Goal: Information Seeking & Learning: Learn about a topic

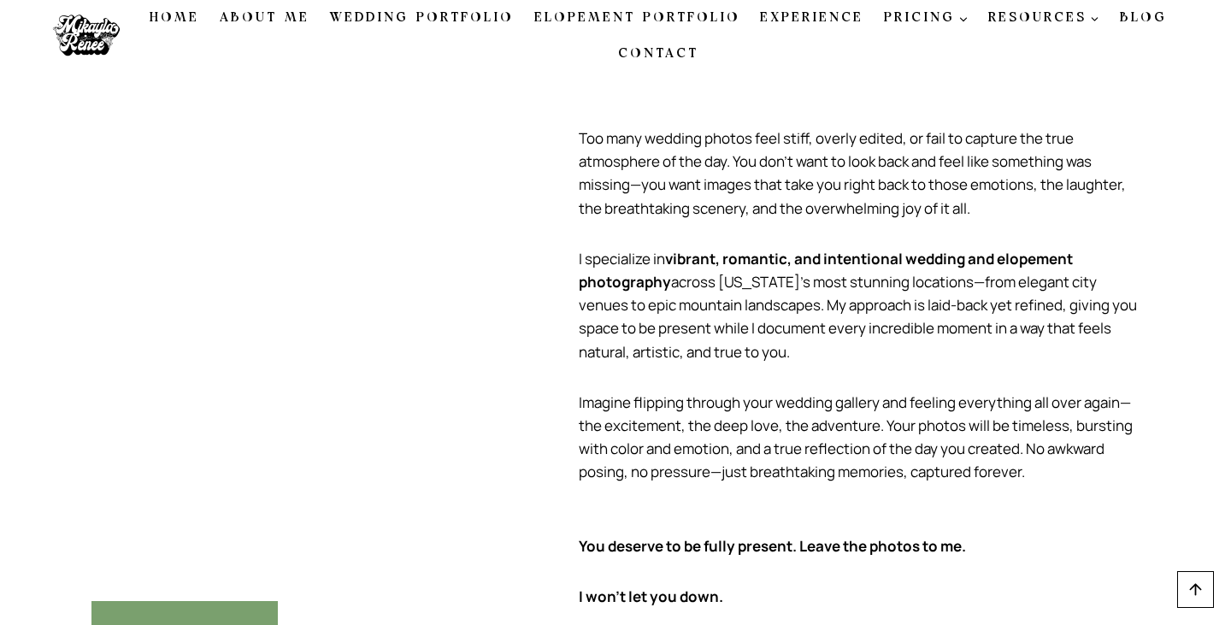
scroll to position [1073, 0]
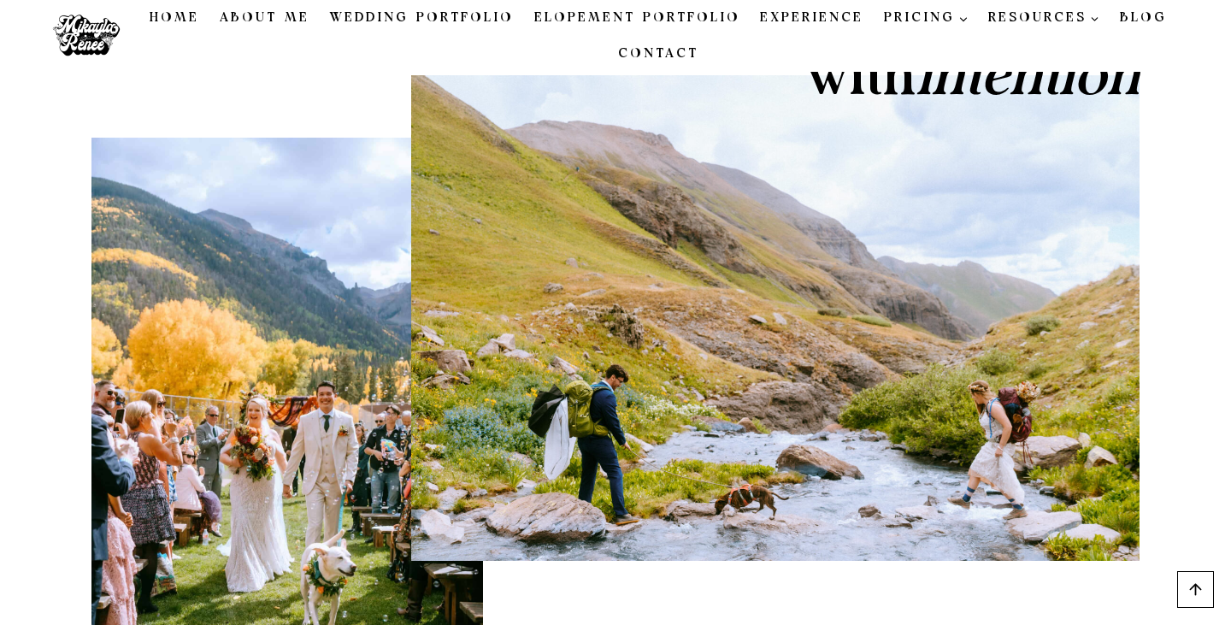
click at [257, 18] on link "About Me" at bounding box center [264, 18] width 110 height 36
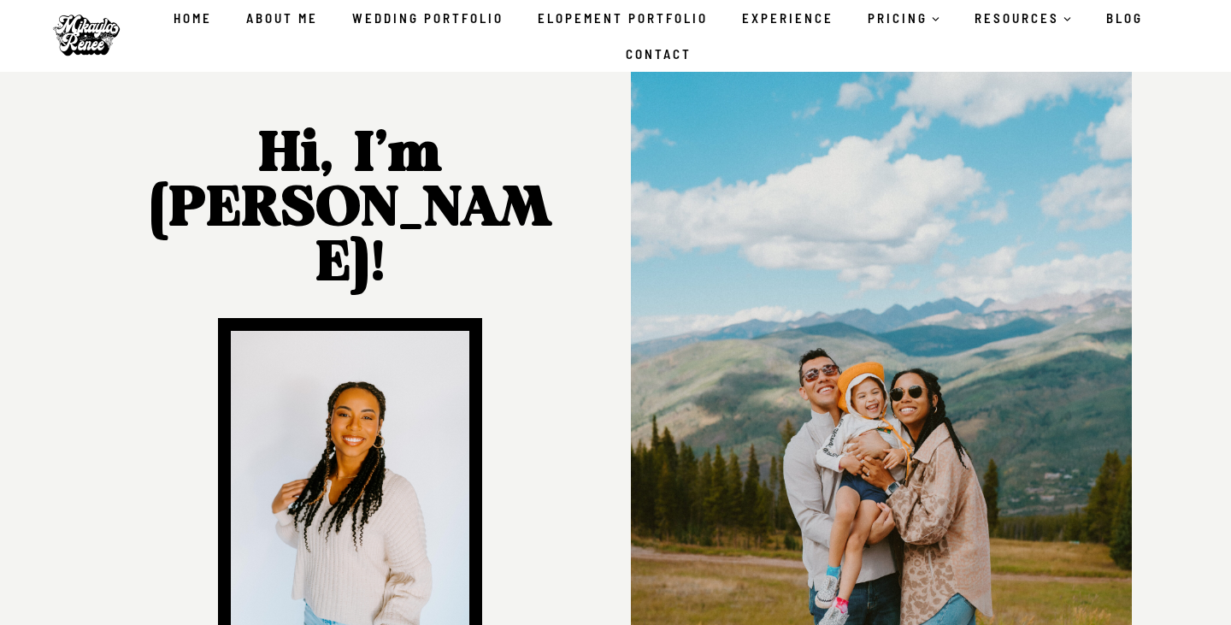
click at [420, 29] on link "Wedding Portfolio" at bounding box center [428, 18] width 186 height 36
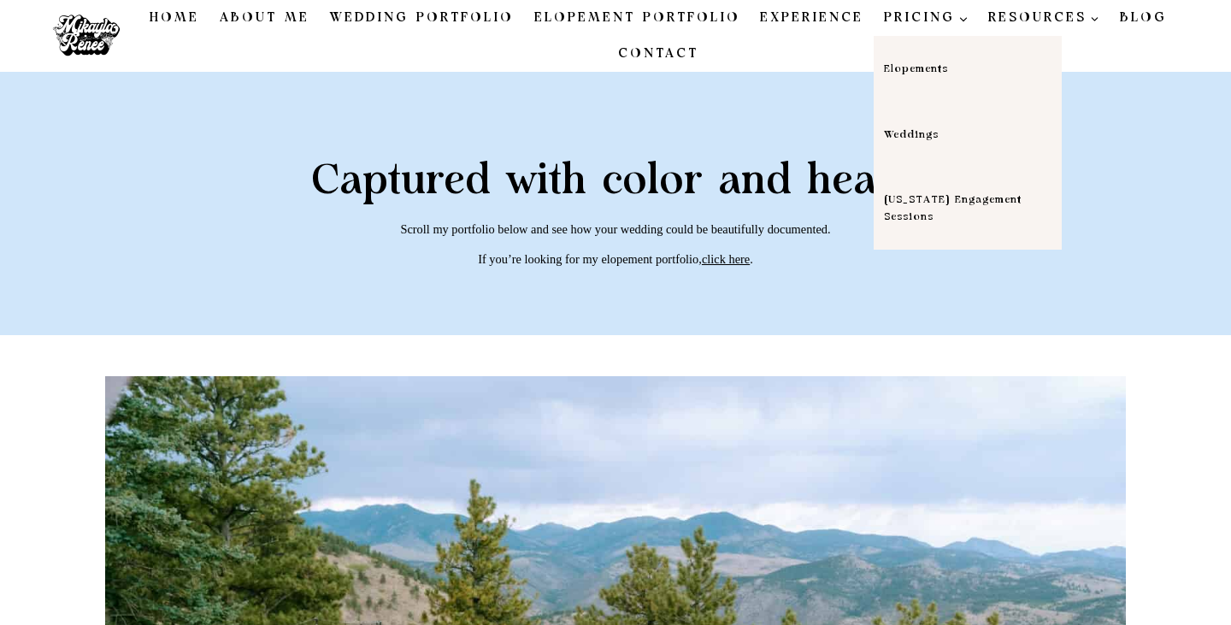
click at [923, 142] on link "Weddings" at bounding box center [968, 135] width 188 height 66
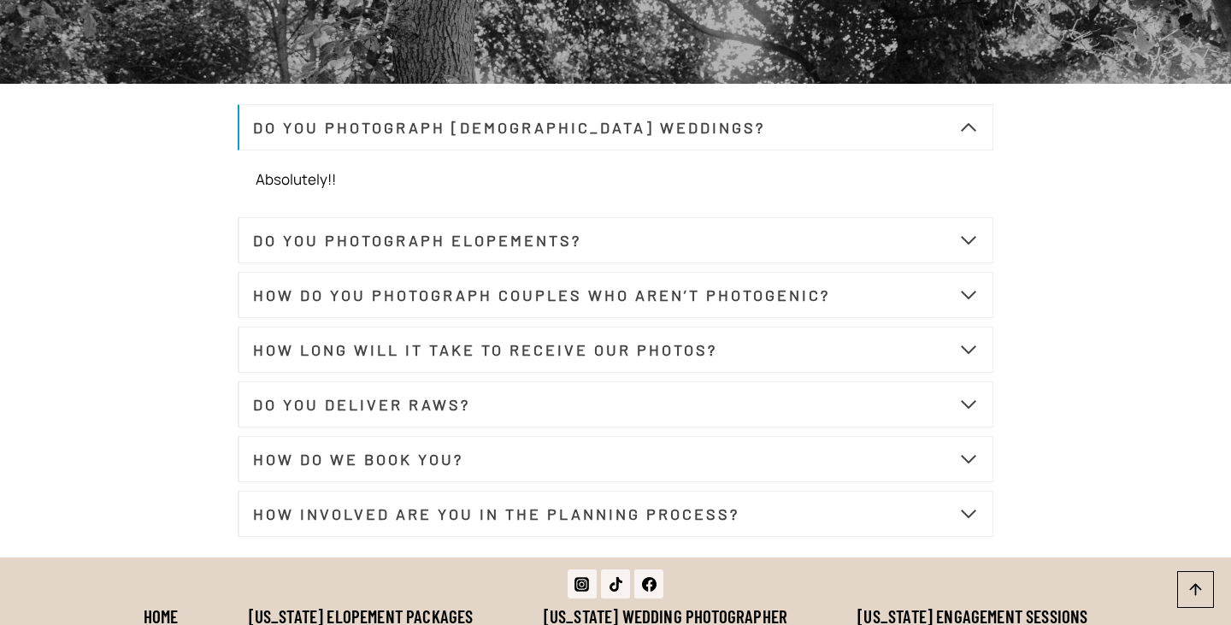
scroll to position [6433, 0]
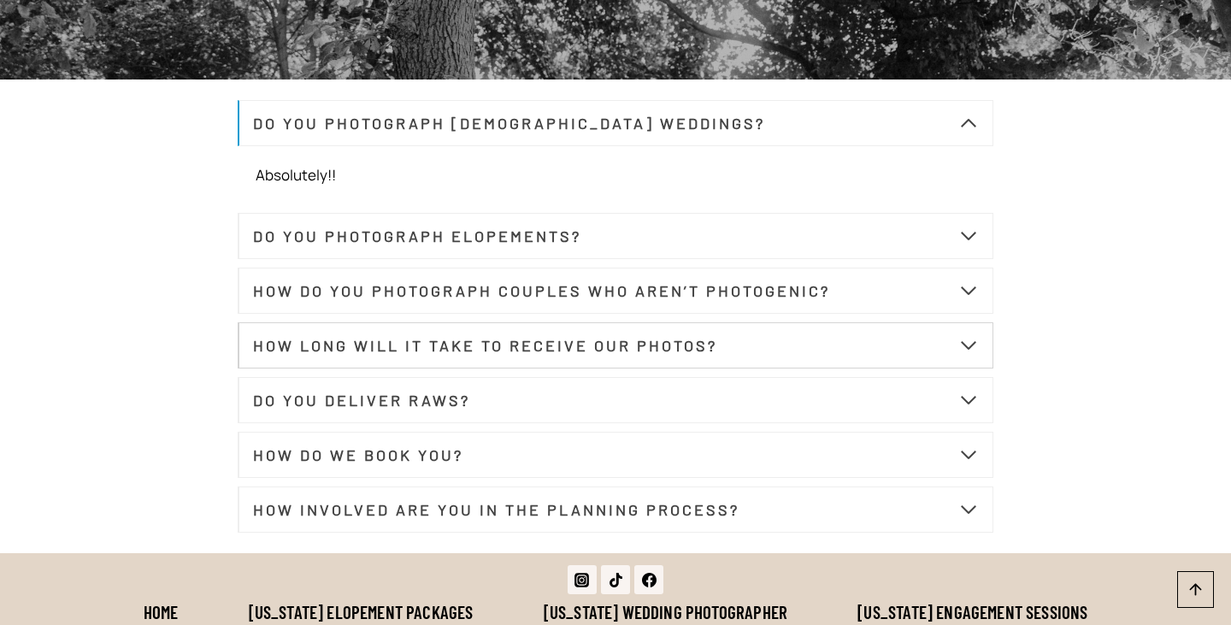
click at [553, 355] on strong "HOW LONG WILL IT TAKE TO RECEIVE OUR PHOTOS?" at bounding box center [485, 345] width 464 height 19
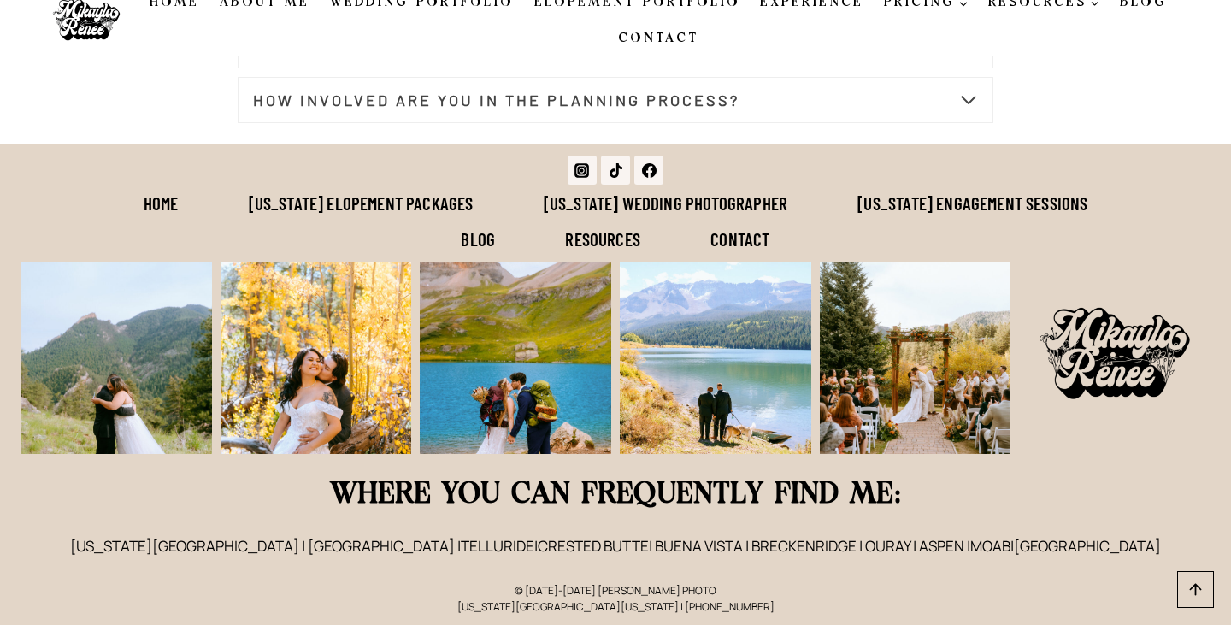
scroll to position [6487, 0]
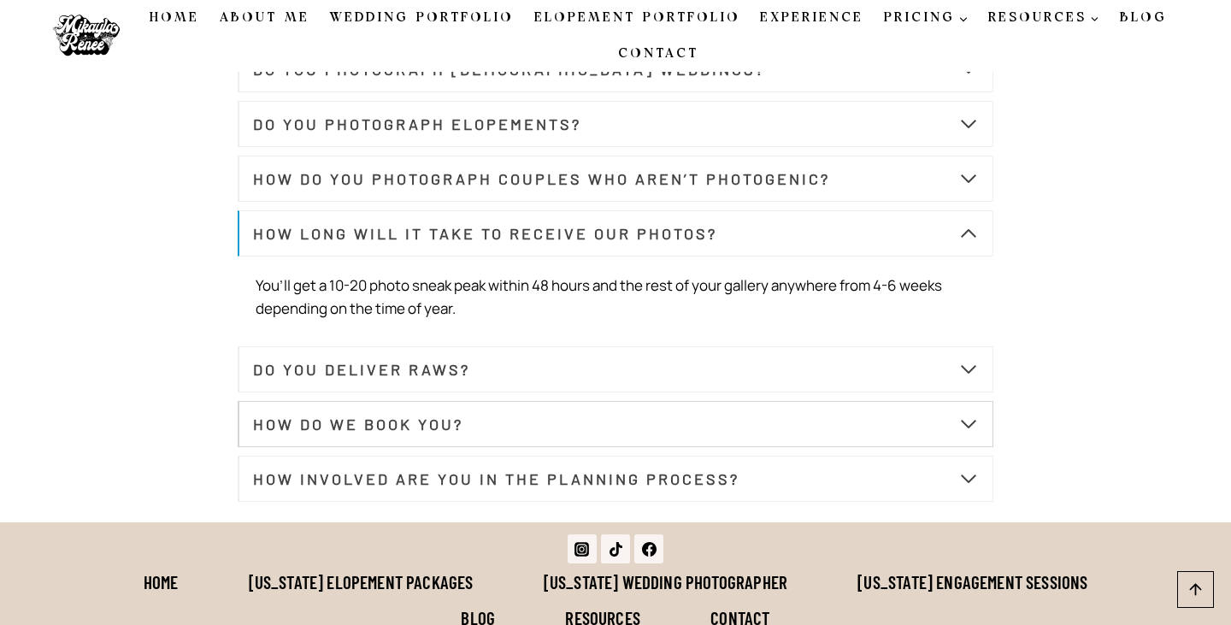
click at [610, 438] on button "HOW DO WE BOOK YOU?" at bounding box center [616, 424] width 756 height 46
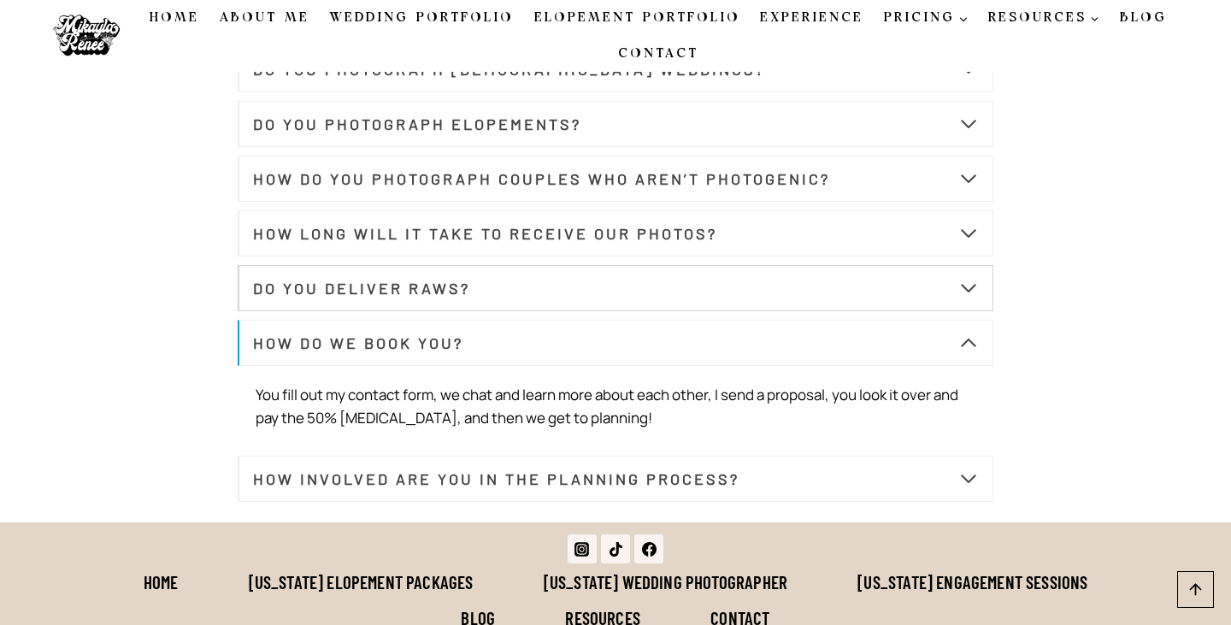
click at [595, 303] on button "DO YOU DELIVER RAWS?" at bounding box center [616, 288] width 756 height 46
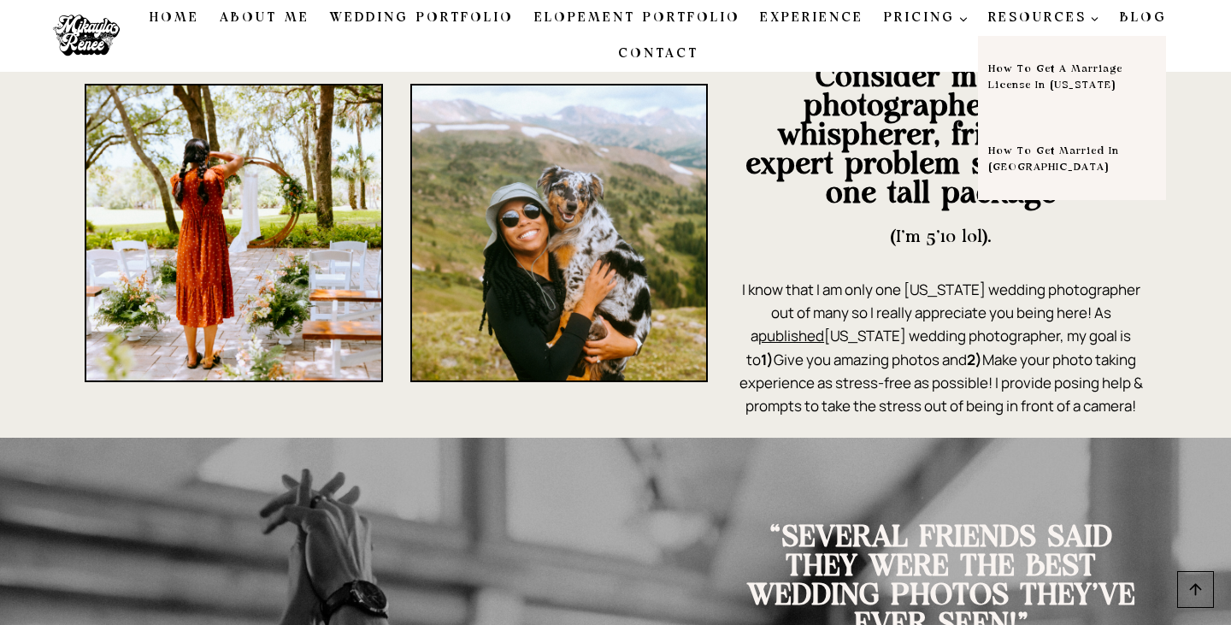
scroll to position [1404, 0]
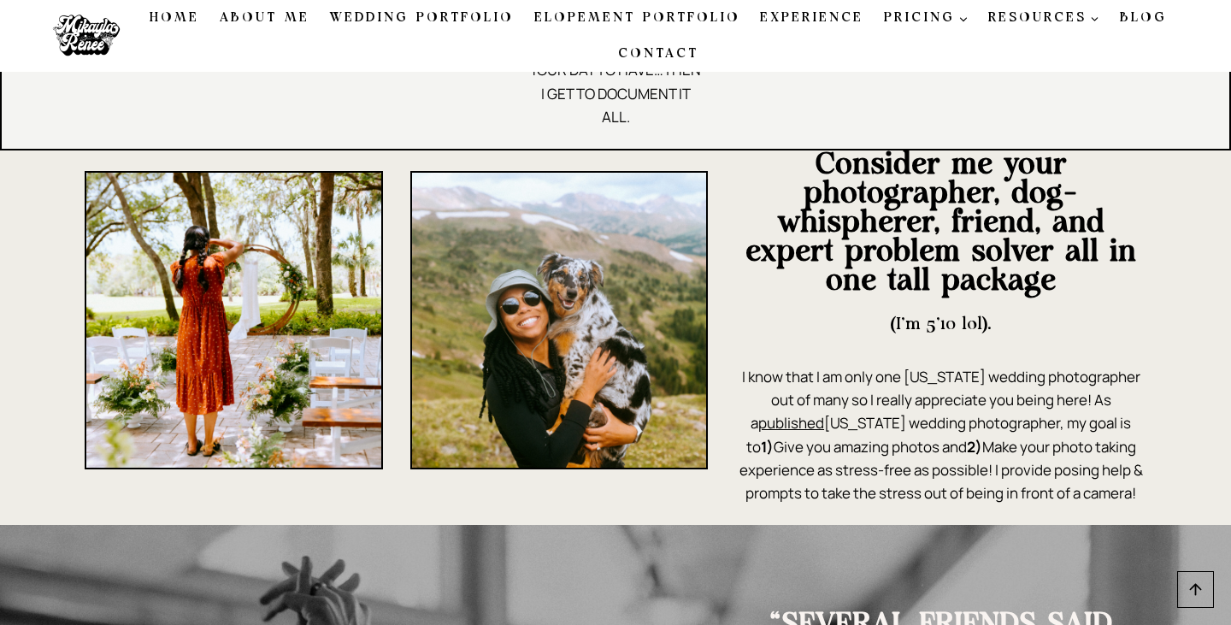
click at [1127, 13] on link "Blog" at bounding box center [1144, 18] width 68 height 36
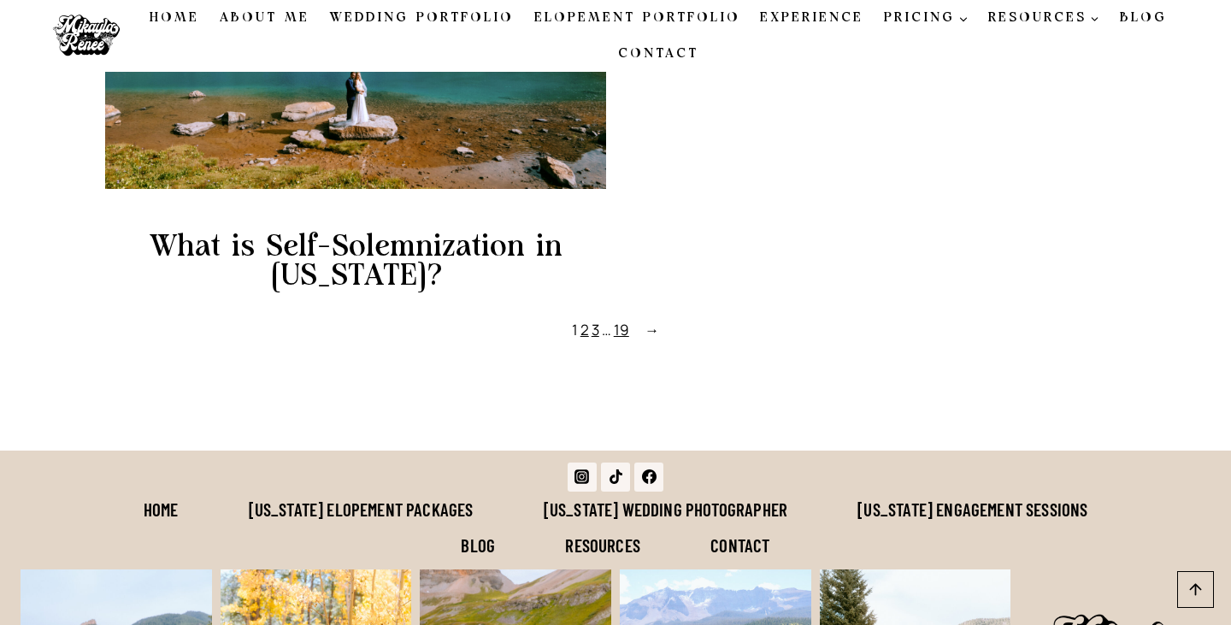
scroll to position [1767, 0]
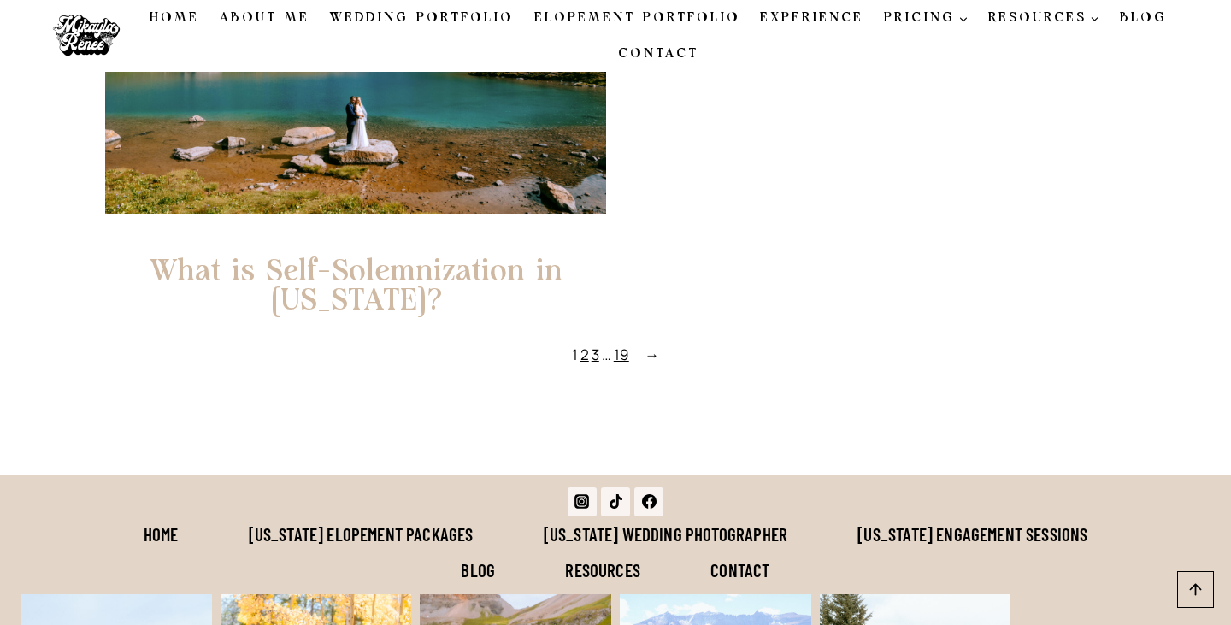
click at [427, 278] on link "What is Self-Solemnization in [US_STATE]?" at bounding box center [355, 286] width 501 height 58
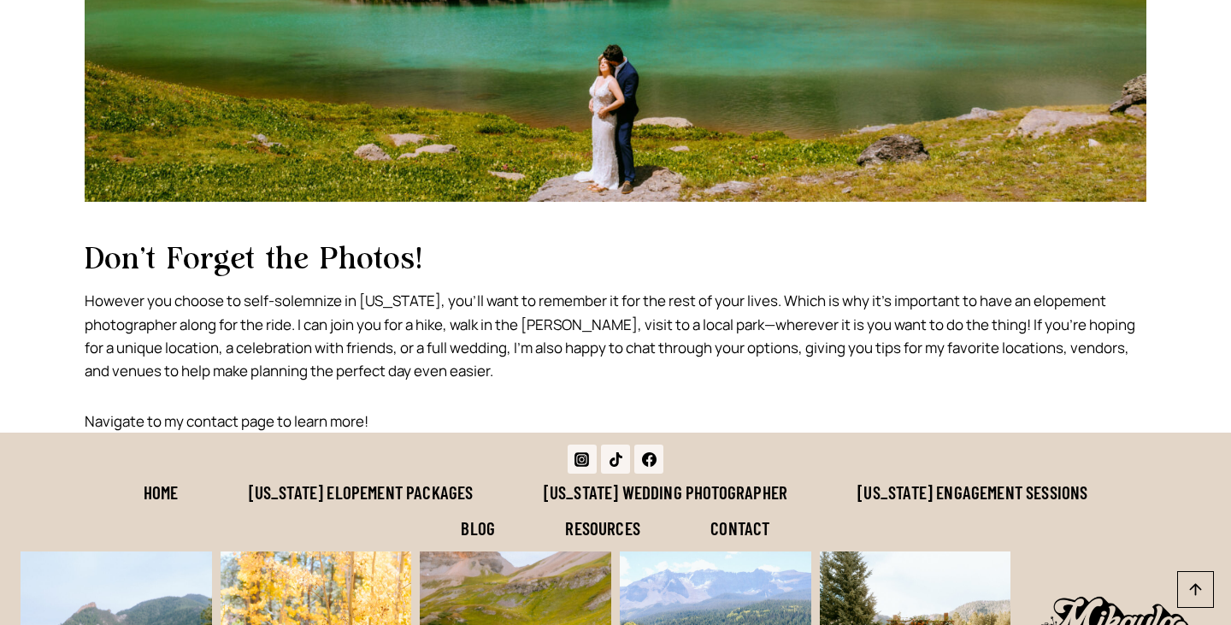
scroll to position [5784, 0]
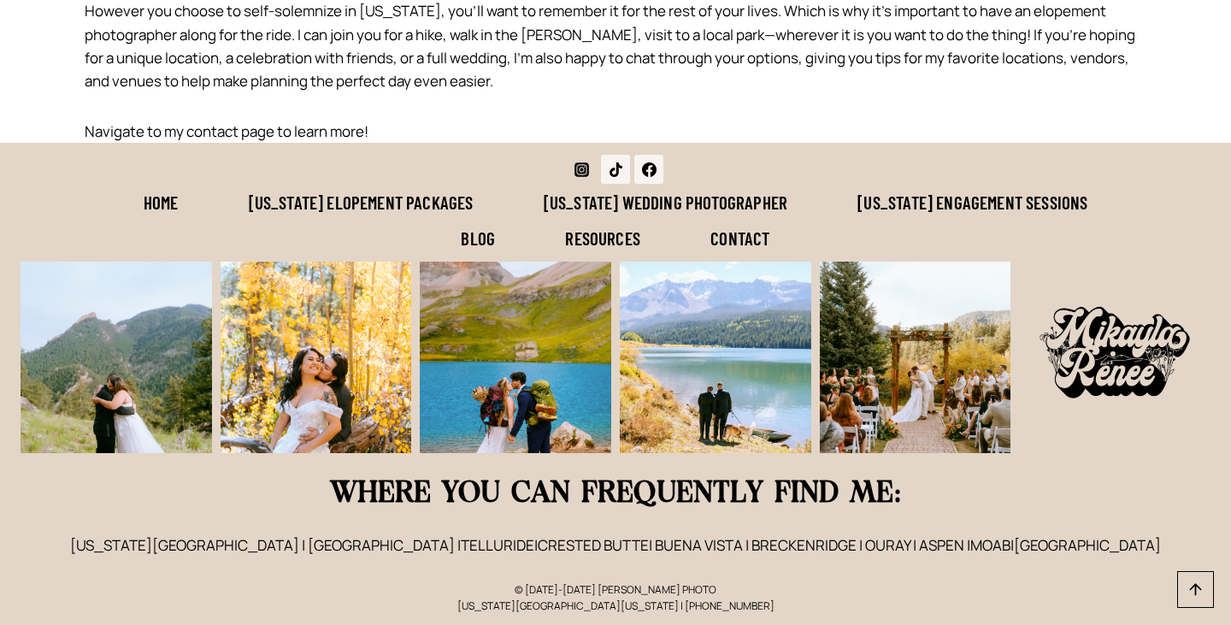
click at [587, 169] on icon "Instagram" at bounding box center [582, 169] width 15 height 15
